Goal: Complete application form: Complete application form

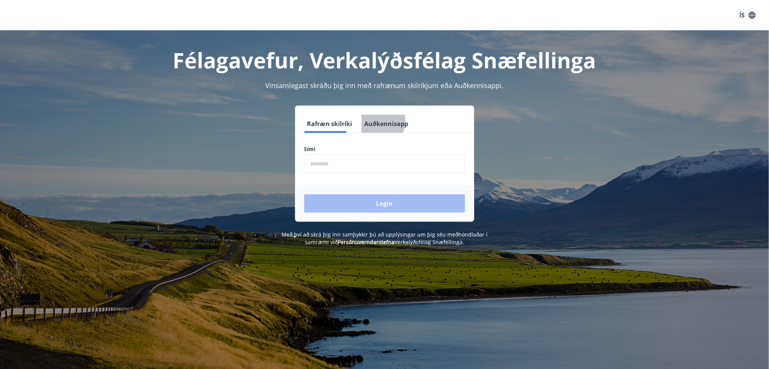
click at [369, 121] on button "Auðkennisapp" at bounding box center [387, 124] width 50 height 18
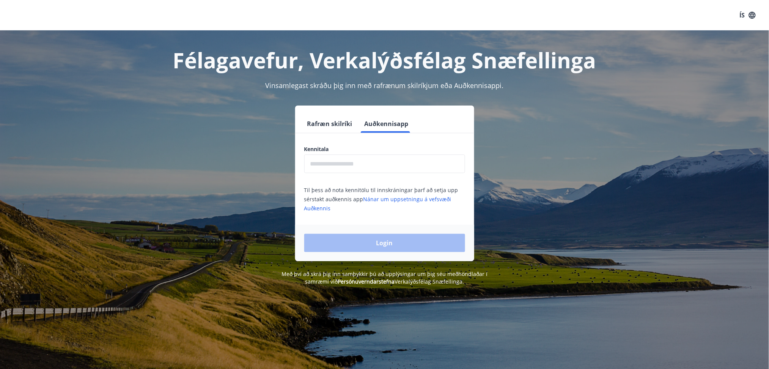
click at [373, 145] on label "Kennitala" at bounding box center [384, 149] width 161 height 8
click at [357, 158] on input "text" at bounding box center [384, 163] width 161 height 19
type input "**********"
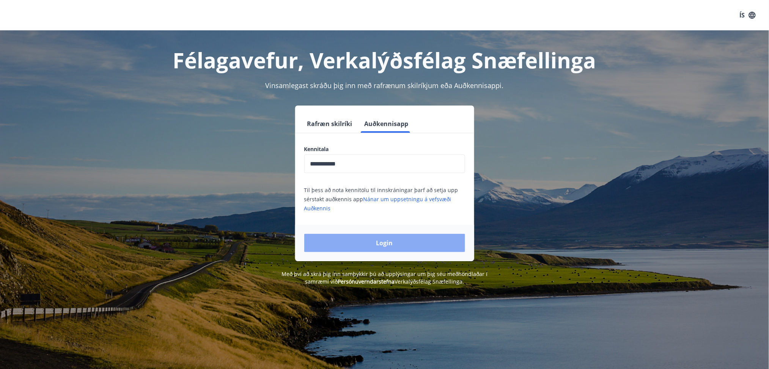
click at [374, 241] on button "Login" at bounding box center [384, 243] width 161 height 18
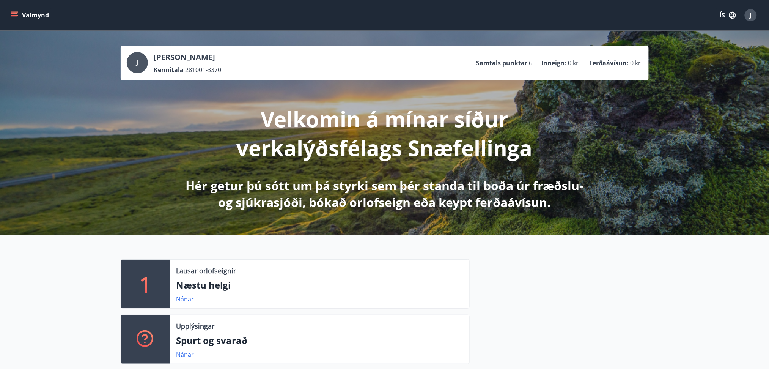
click at [733, 23] on div "ÍS J" at bounding box center [738, 15] width 44 height 18
click at [731, 14] on icon "button" at bounding box center [732, 15] width 8 height 8
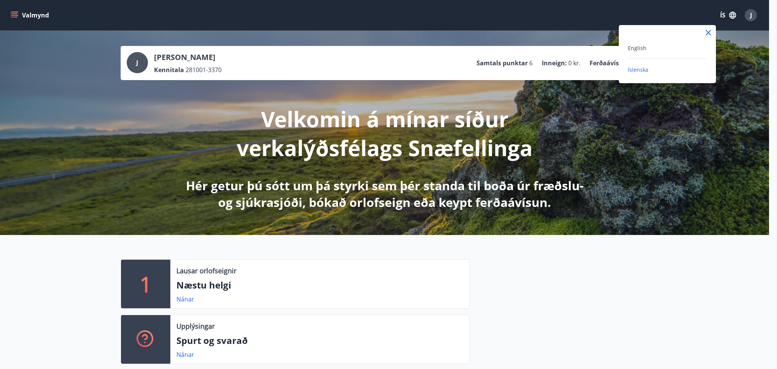
click at [656, 42] on div "English Íslenska" at bounding box center [667, 54] width 97 height 58
click at [628, 49] on span "English" at bounding box center [637, 47] width 19 height 7
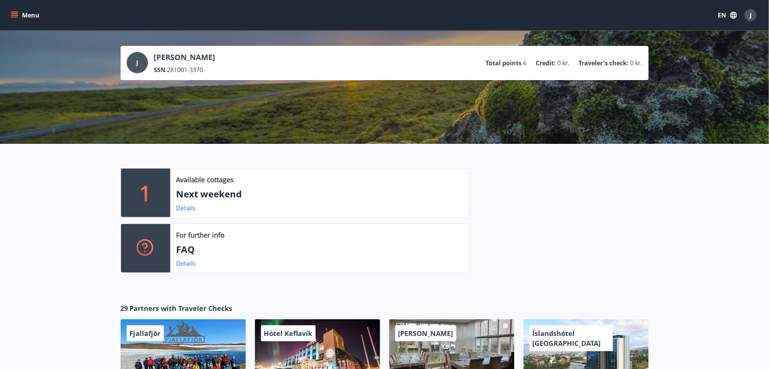
click at [14, 11] on icon "menu" at bounding box center [15, 15] width 8 height 8
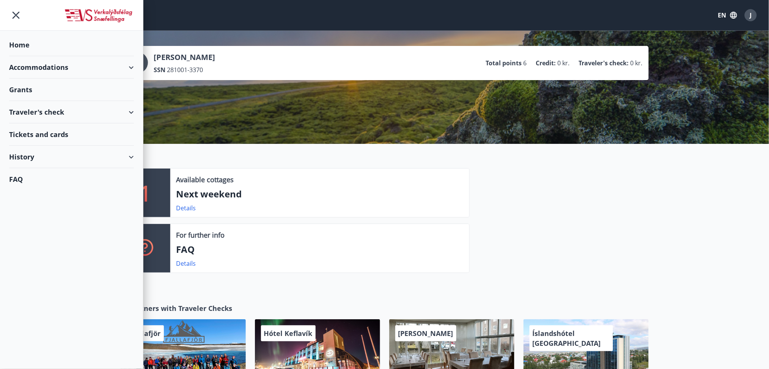
click at [20, 56] on div "Grants" at bounding box center [71, 45] width 125 height 22
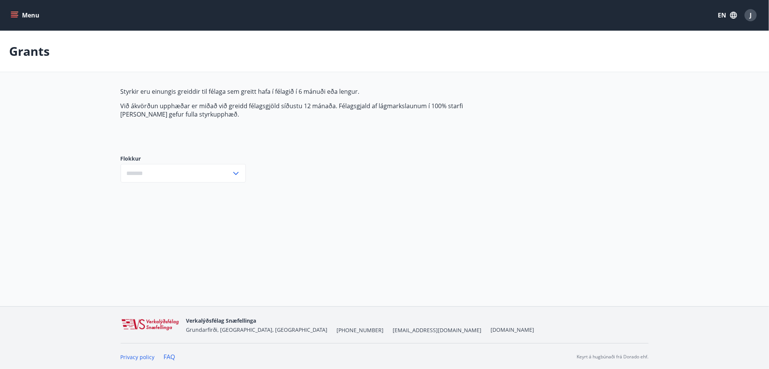
type input "***"
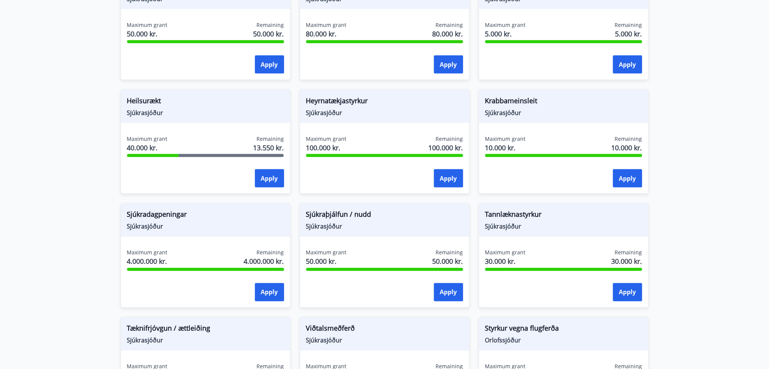
scroll to position [269, 0]
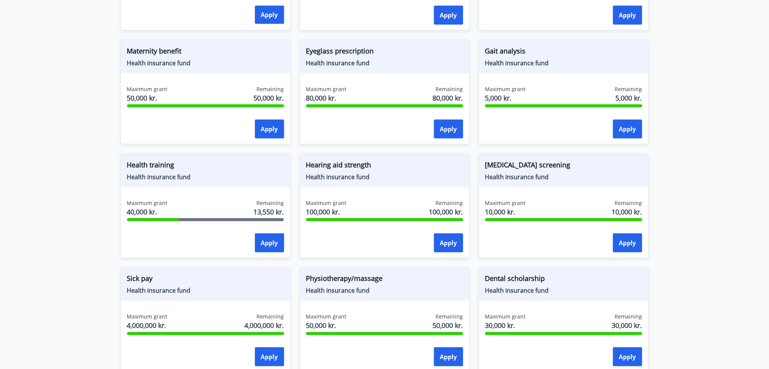
click at [55, 145] on main "Grants Grants are only paid to members who have paid into the club for 6 months…" at bounding box center [384, 185] width 769 height 846
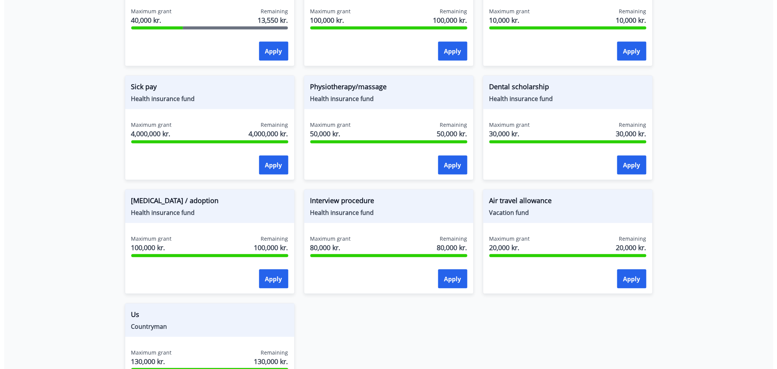
scroll to position [572, 0]
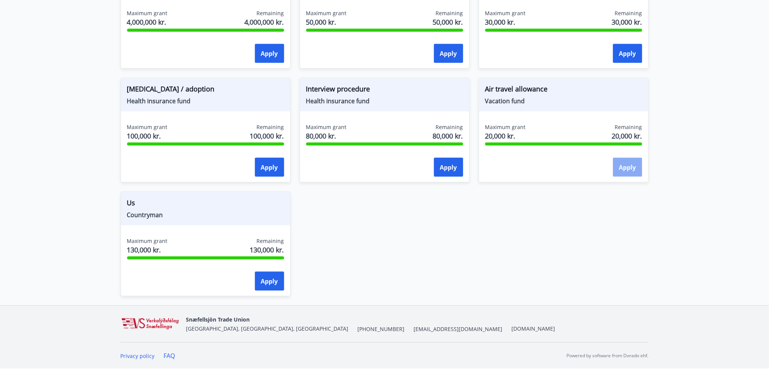
click at [628, 173] on button "Apply" at bounding box center [627, 166] width 29 height 19
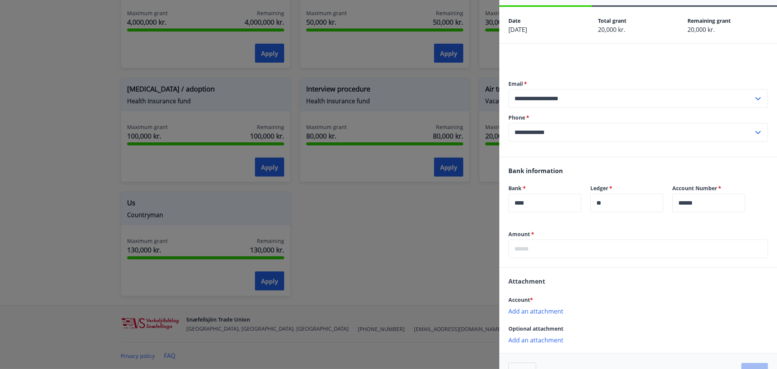
scroll to position [46, 0]
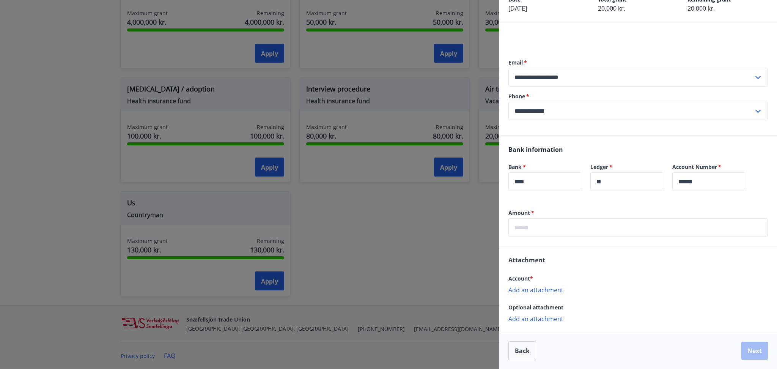
click at [553, 227] on input "text" at bounding box center [638, 227] width 260 height 19
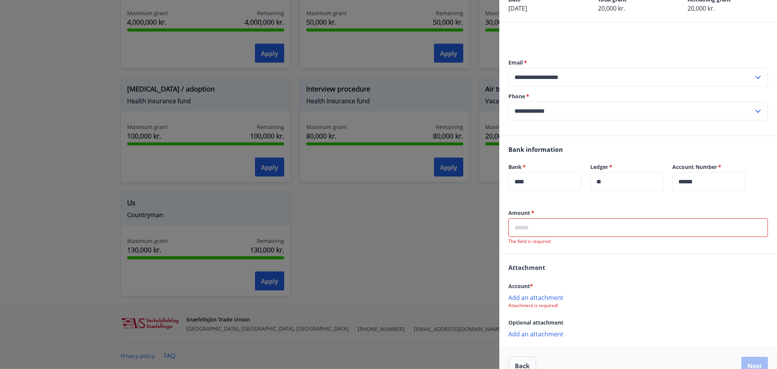
click at [536, 297] on p "Add an attachment" at bounding box center [638, 297] width 260 height 8
click at [545, 233] on input "text" at bounding box center [638, 227] width 260 height 19
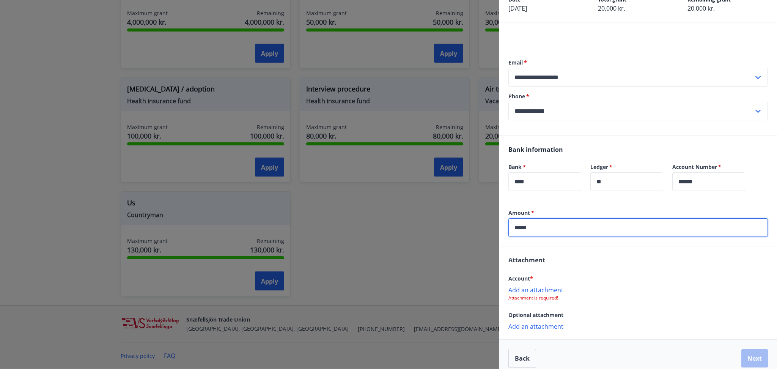
type input "*****"
click at [558, 203] on div "Bank information Bank   * **** ​ Ledger   * ** ​ Account Number   * ****** ​" at bounding box center [638, 172] width 278 height 73
click at [529, 287] on p "Add an attachment" at bounding box center [638, 290] width 260 height 8
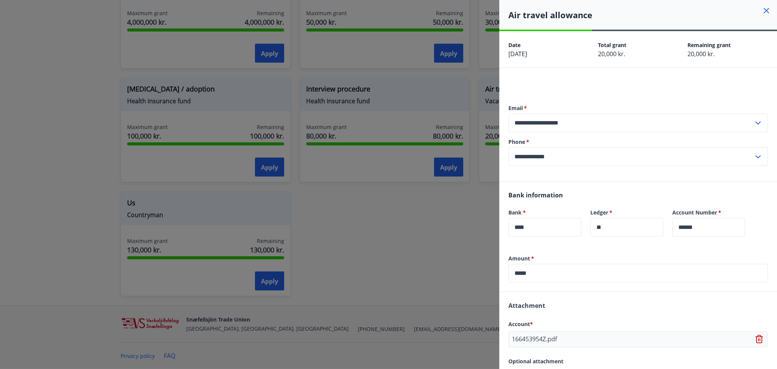
scroll to position [54, 0]
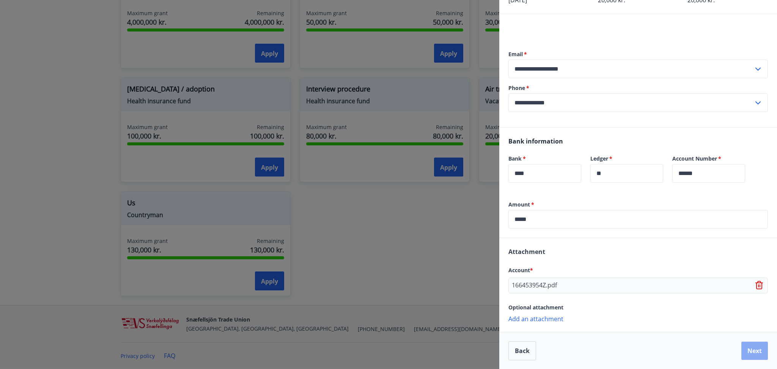
click at [748, 352] on button "Next" at bounding box center [754, 350] width 27 height 18
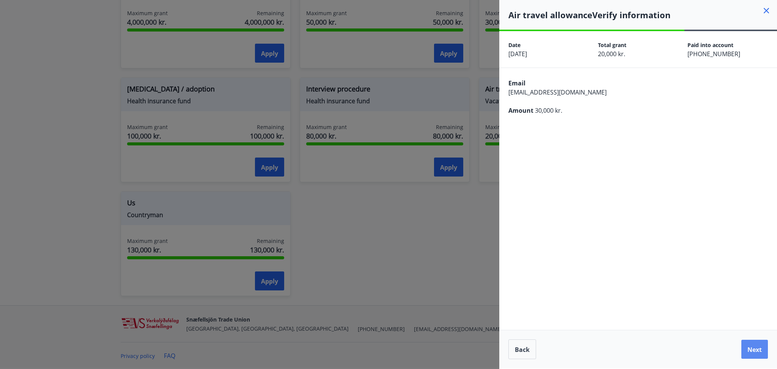
click at [758, 345] on button "Next" at bounding box center [754, 349] width 27 height 19
click at [751, 346] on font "Next" at bounding box center [754, 349] width 14 height 8
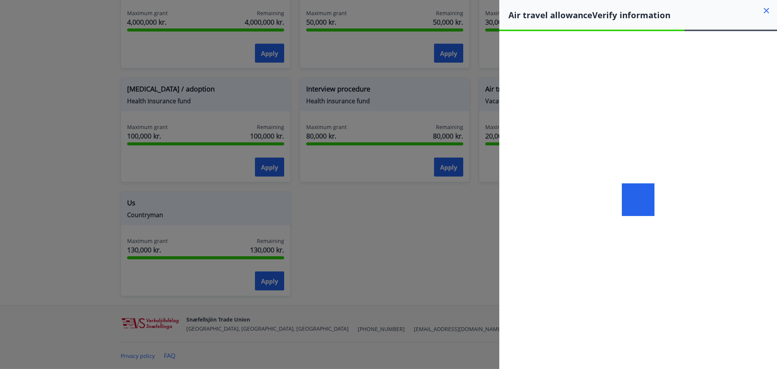
click at [635, 189] on div at bounding box center [638, 189] width 13 height 0
click at [650, 192] on div at bounding box center [638, 199] width 33 height 33
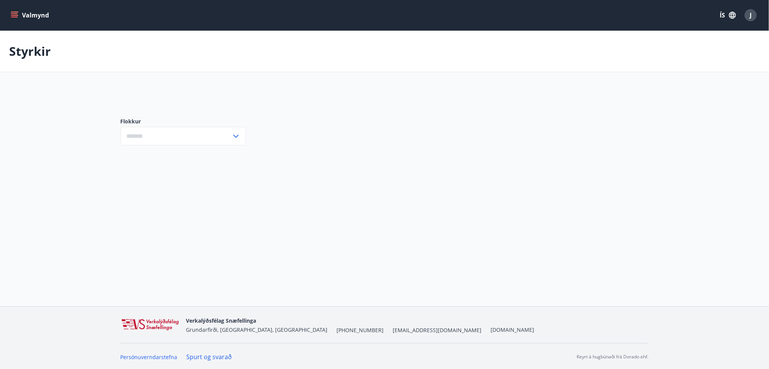
type input "***"
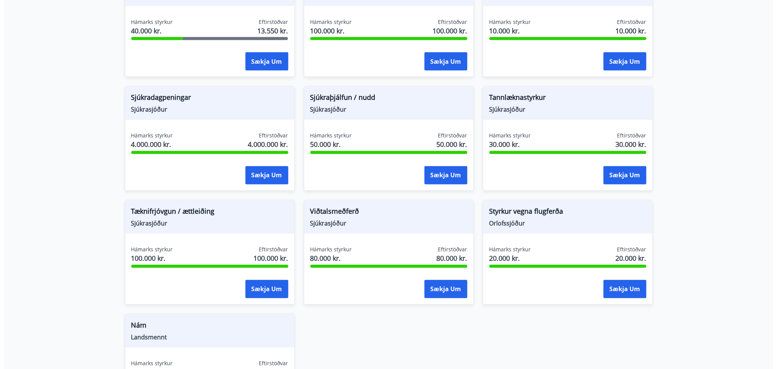
scroll to position [572, 0]
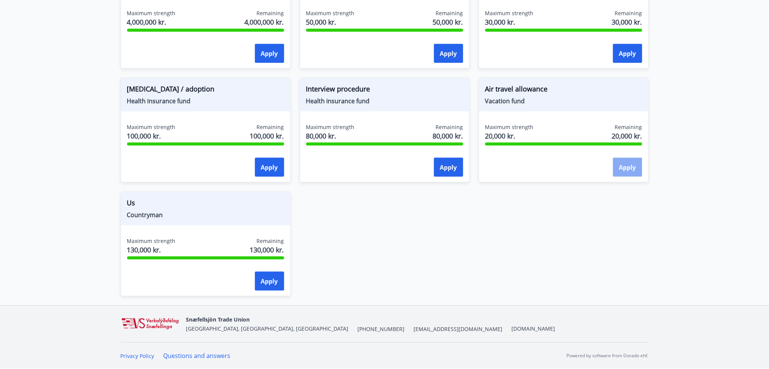
click at [623, 163] on font "Apply" at bounding box center [627, 167] width 17 height 8
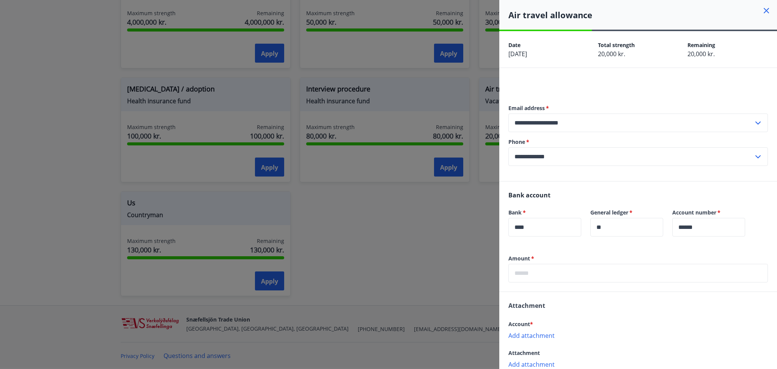
scroll to position [46, 0]
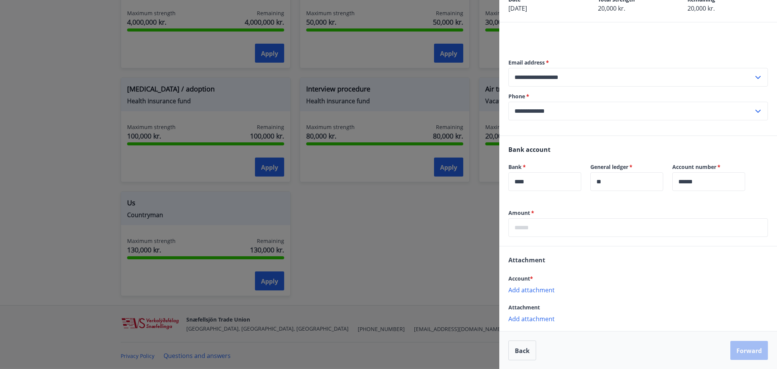
click at [547, 293] on font "Add attachment" at bounding box center [531, 290] width 46 height 8
click at [601, 228] on input "text" at bounding box center [638, 227] width 260 height 19
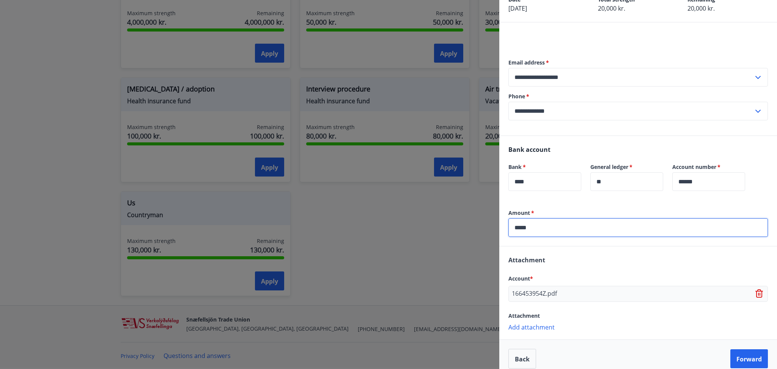
type input "*****"
click at [600, 245] on div "Amount   * ***** ​" at bounding box center [638, 227] width 278 height 37
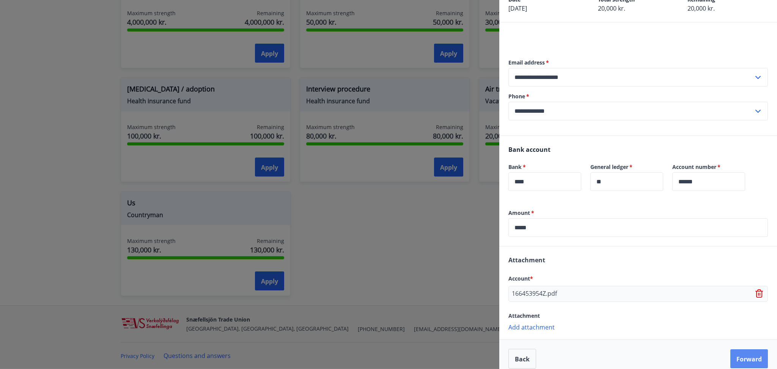
click at [736, 356] on font "Forward" at bounding box center [748, 359] width 25 height 8
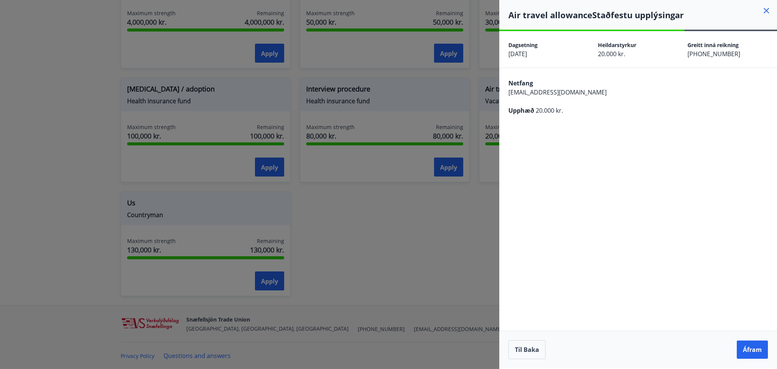
scroll to position [0, 0]
click at [745, 357] on button "Forward" at bounding box center [749, 349] width 38 height 19
click at [742, 364] on div "Back Forward" at bounding box center [638, 349] width 278 height 38
click at [747, 358] on button "Forward" at bounding box center [749, 349] width 38 height 19
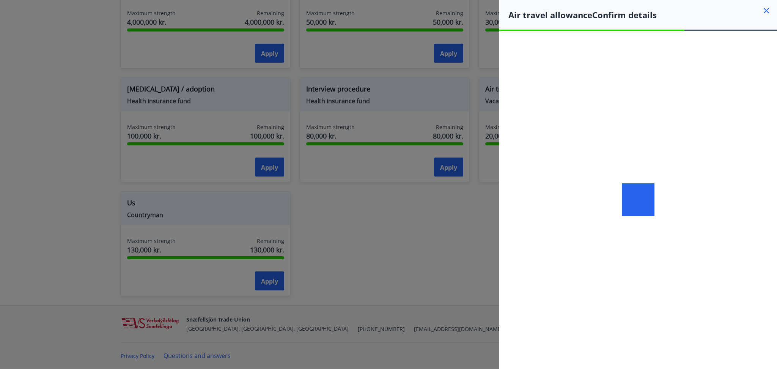
click at [533, 194] on div at bounding box center [638, 199] width 278 height 337
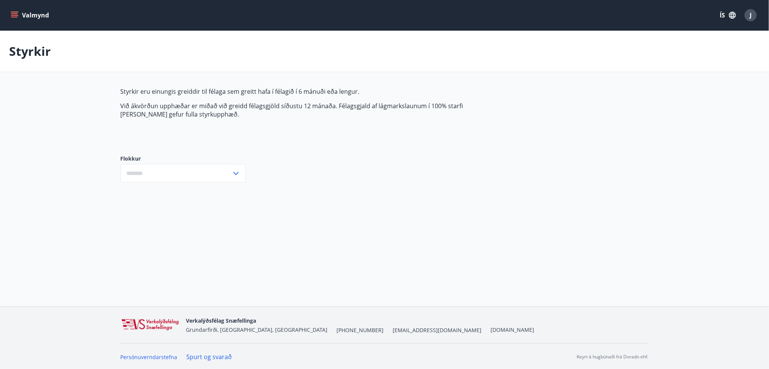
type input "***"
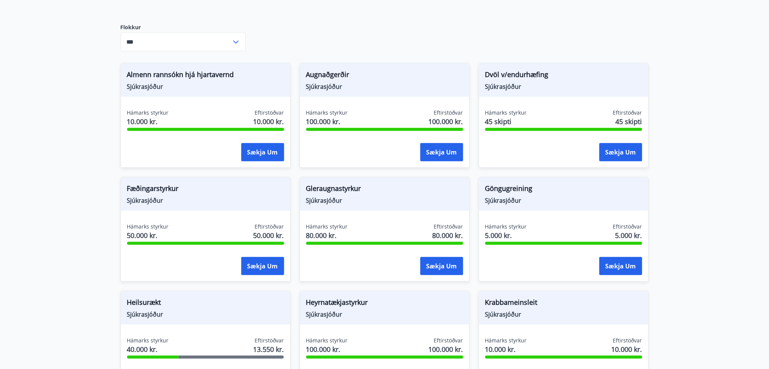
scroll to position [141, 0]
